Goal: Task Accomplishment & Management: Manage account settings

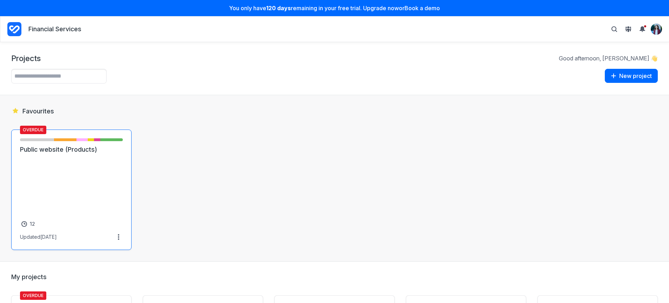
click at [101, 154] on link "Public website (Products)" at bounding box center [71, 149] width 103 height 8
click at [655, 32] on img "View profile menu" at bounding box center [656, 29] width 11 height 11
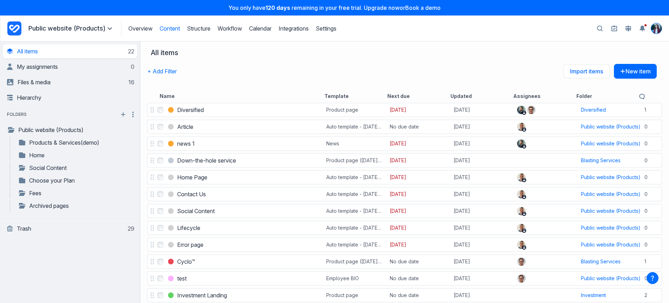
click at [659, 29] on img "View profile menu" at bounding box center [656, 28] width 11 height 11
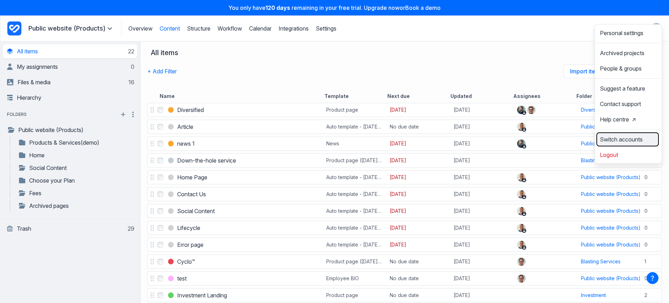
click at [634, 142] on span "Switch accounts" at bounding box center [621, 139] width 43 height 6
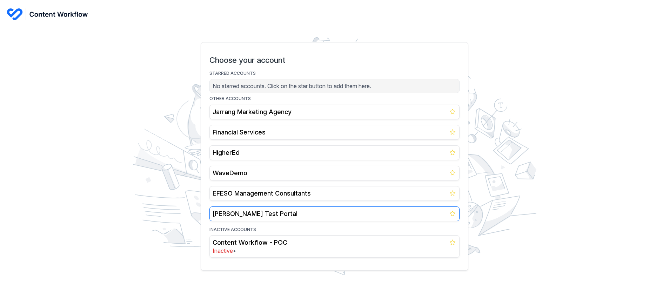
click at [240, 208] on link "Cristina Iordachescu's Test Portal" at bounding box center [334, 213] width 250 height 15
